Goal: Find contact information: Find contact information

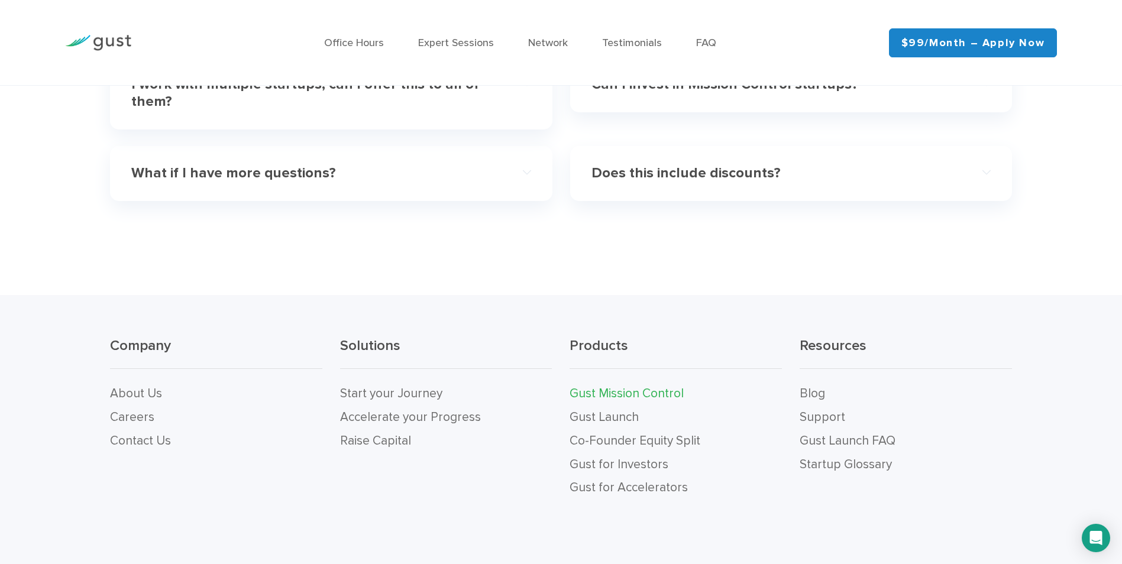
scroll to position [3868, 0]
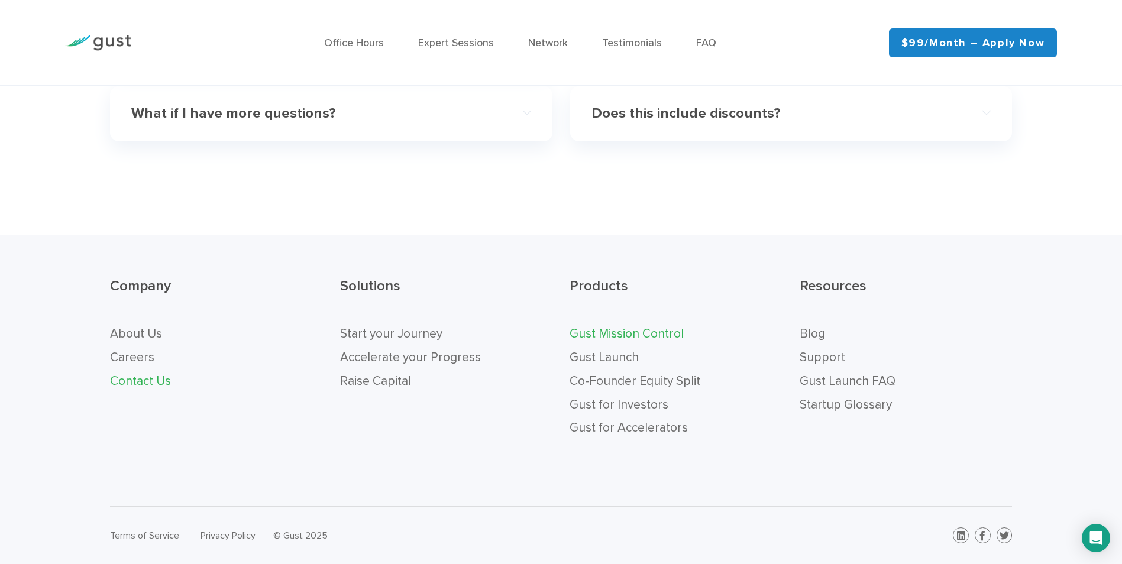
click at [158, 377] on link "Contact Us" at bounding box center [140, 381] width 61 height 15
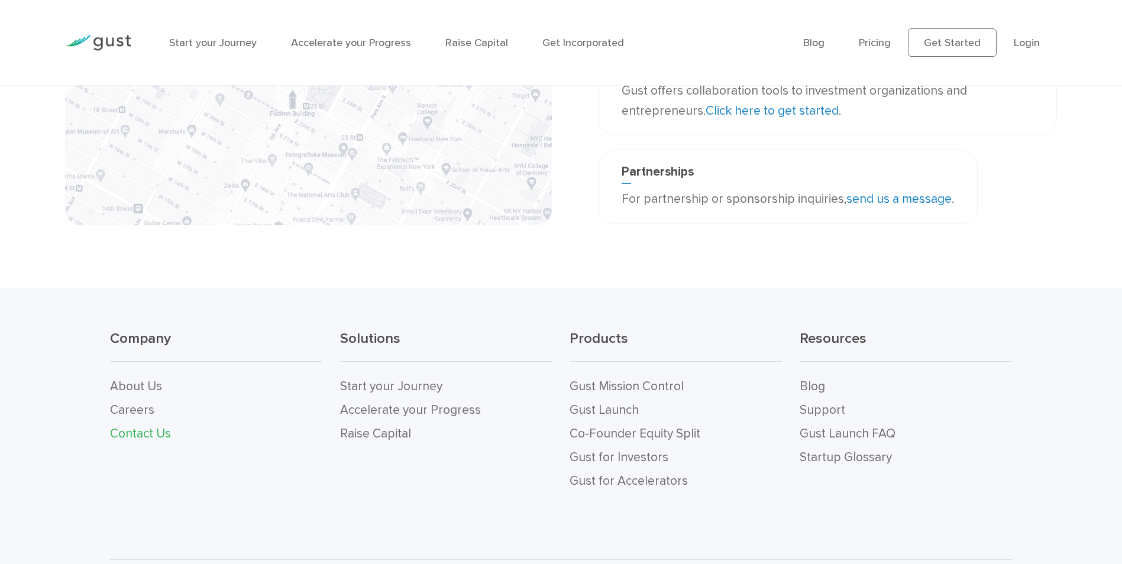
scroll to position [400, 0]
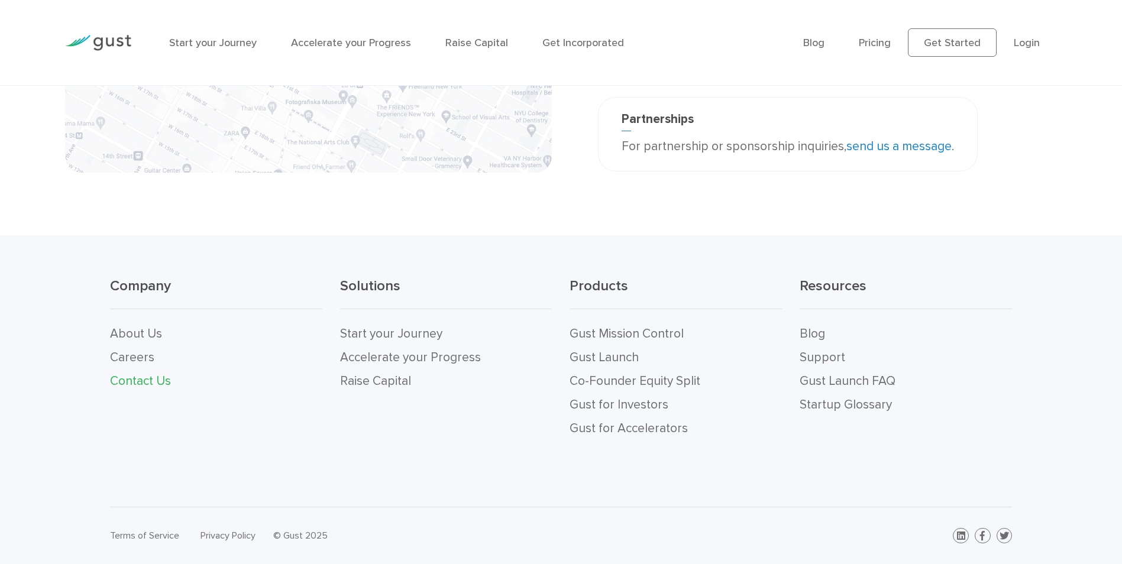
click at [156, 381] on link "Contact Us" at bounding box center [140, 381] width 61 height 15
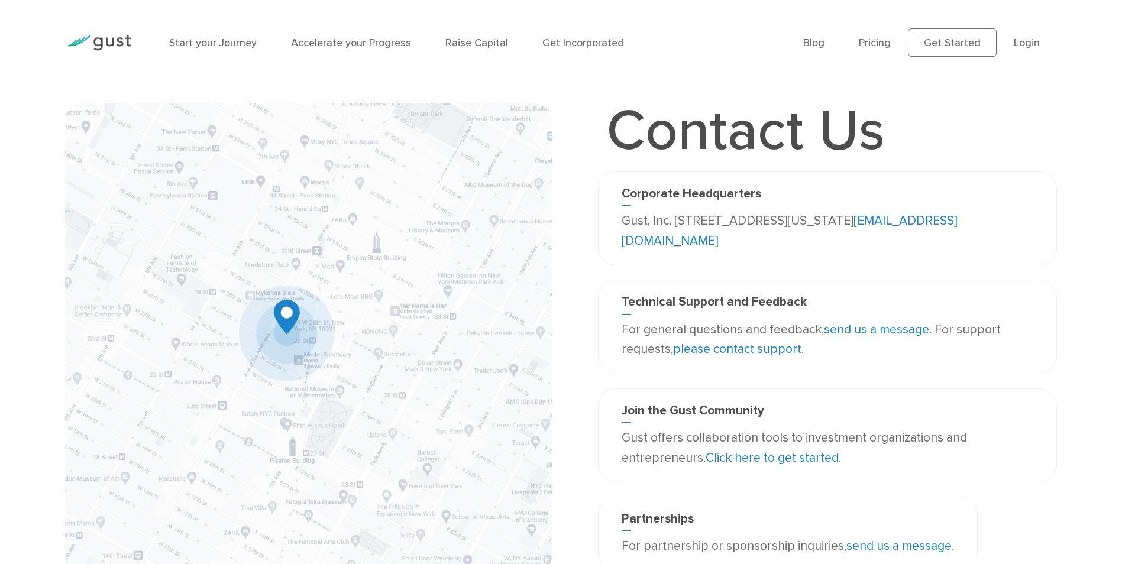
click at [688, 242] on link "info@gust.com" at bounding box center [788, 230] width 335 height 35
click at [862, 328] on link "send us a message" at bounding box center [876, 329] width 105 height 15
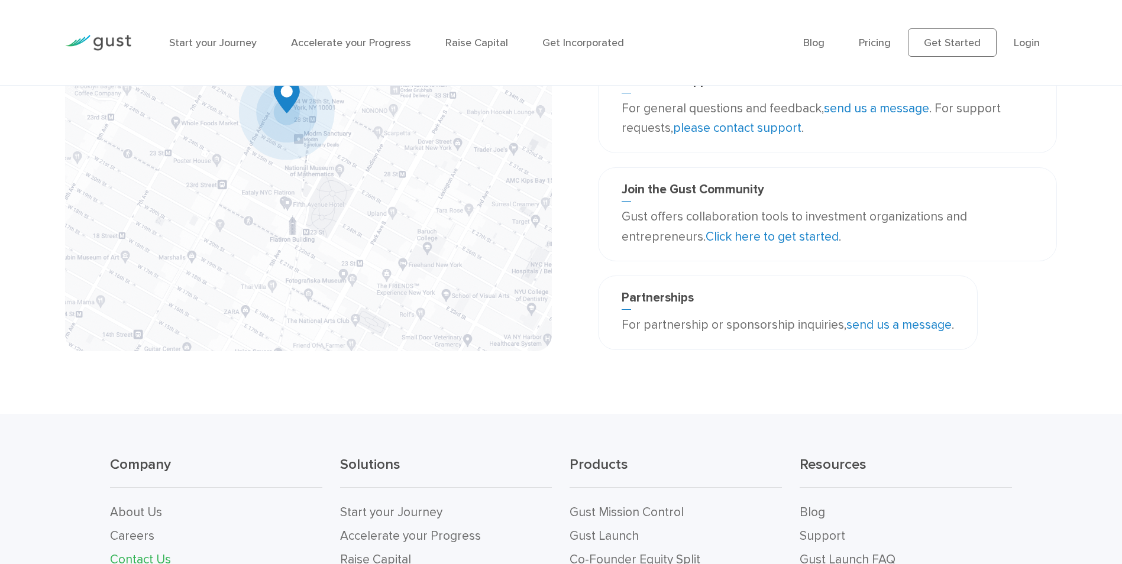
scroll to position [245, 0]
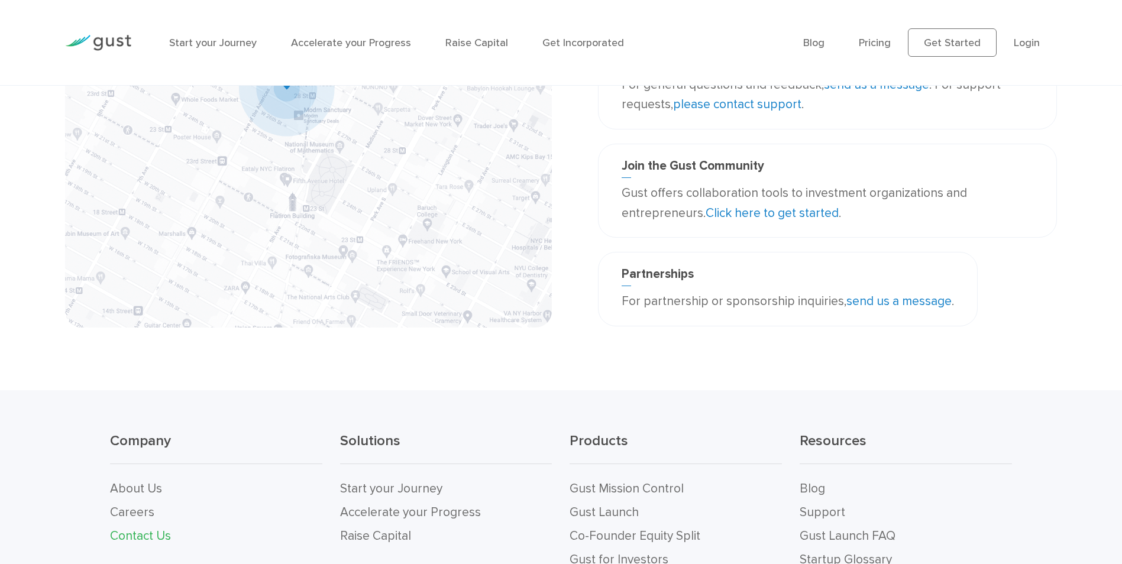
click at [914, 298] on link "send us a message" at bounding box center [898, 301] width 105 height 15
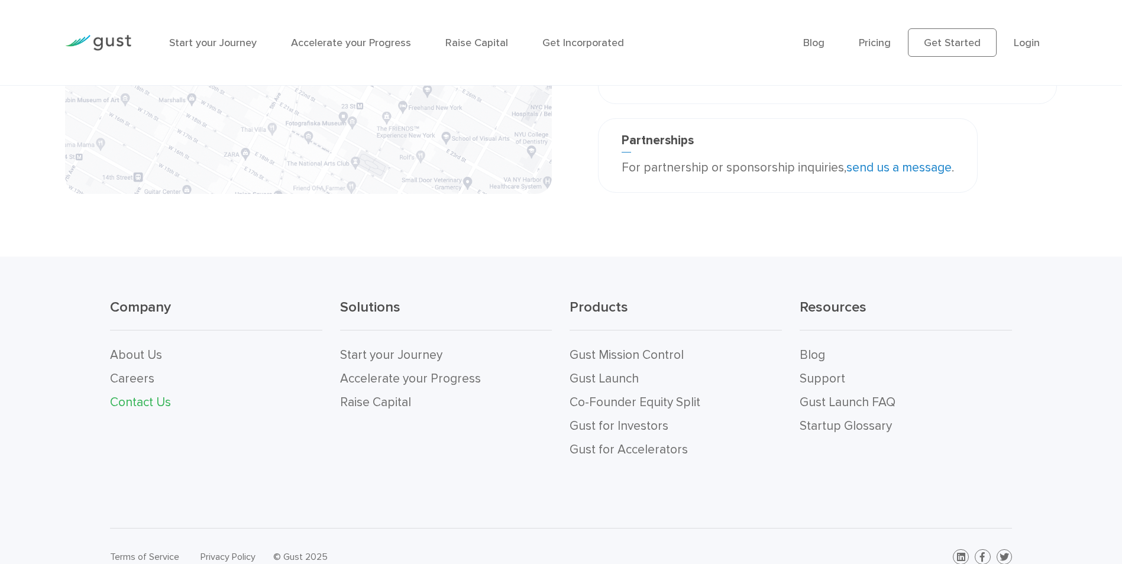
scroll to position [400, 0]
